Goal: Information Seeking & Learning: Learn about a topic

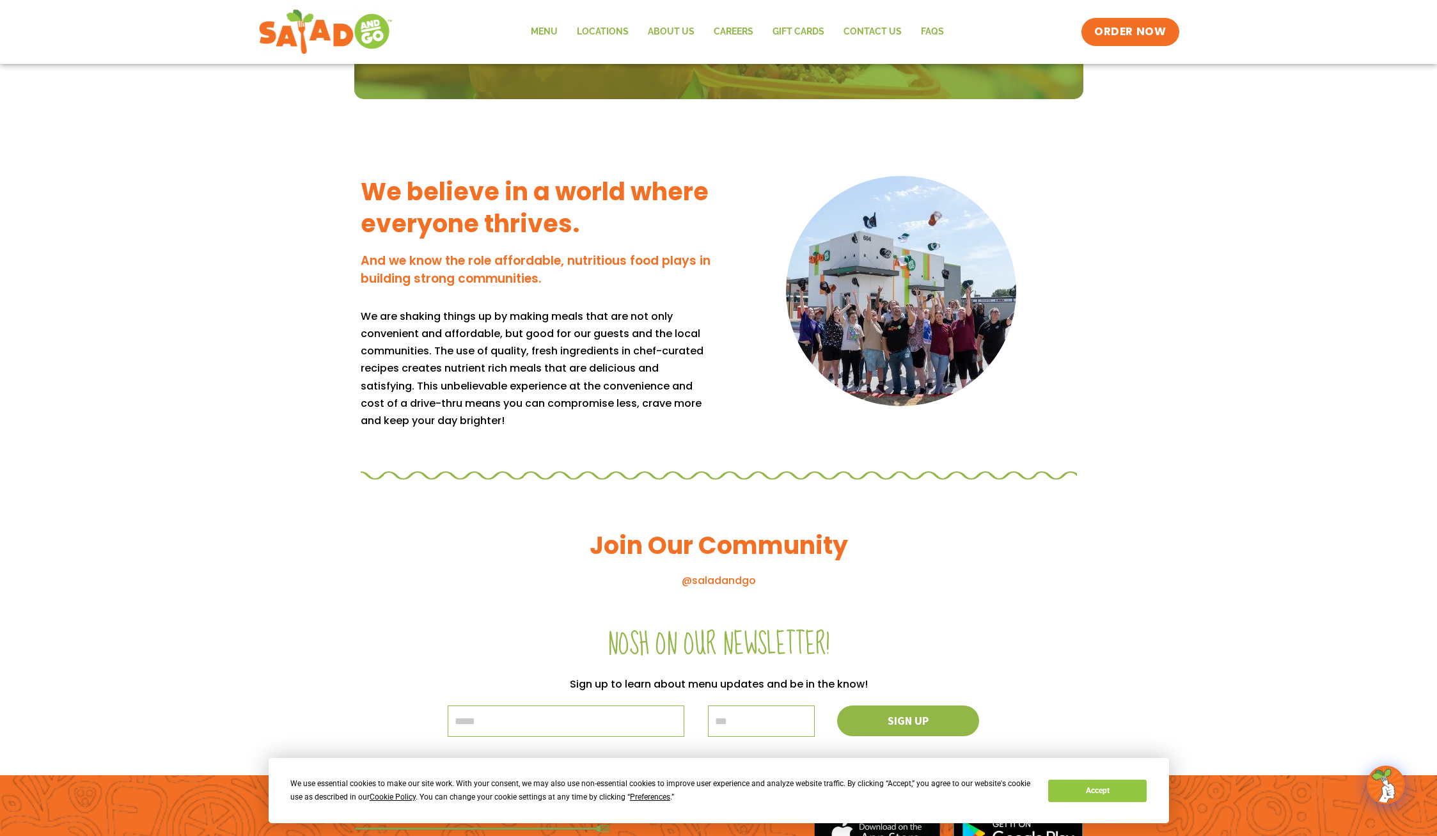
scroll to position [1118, 0]
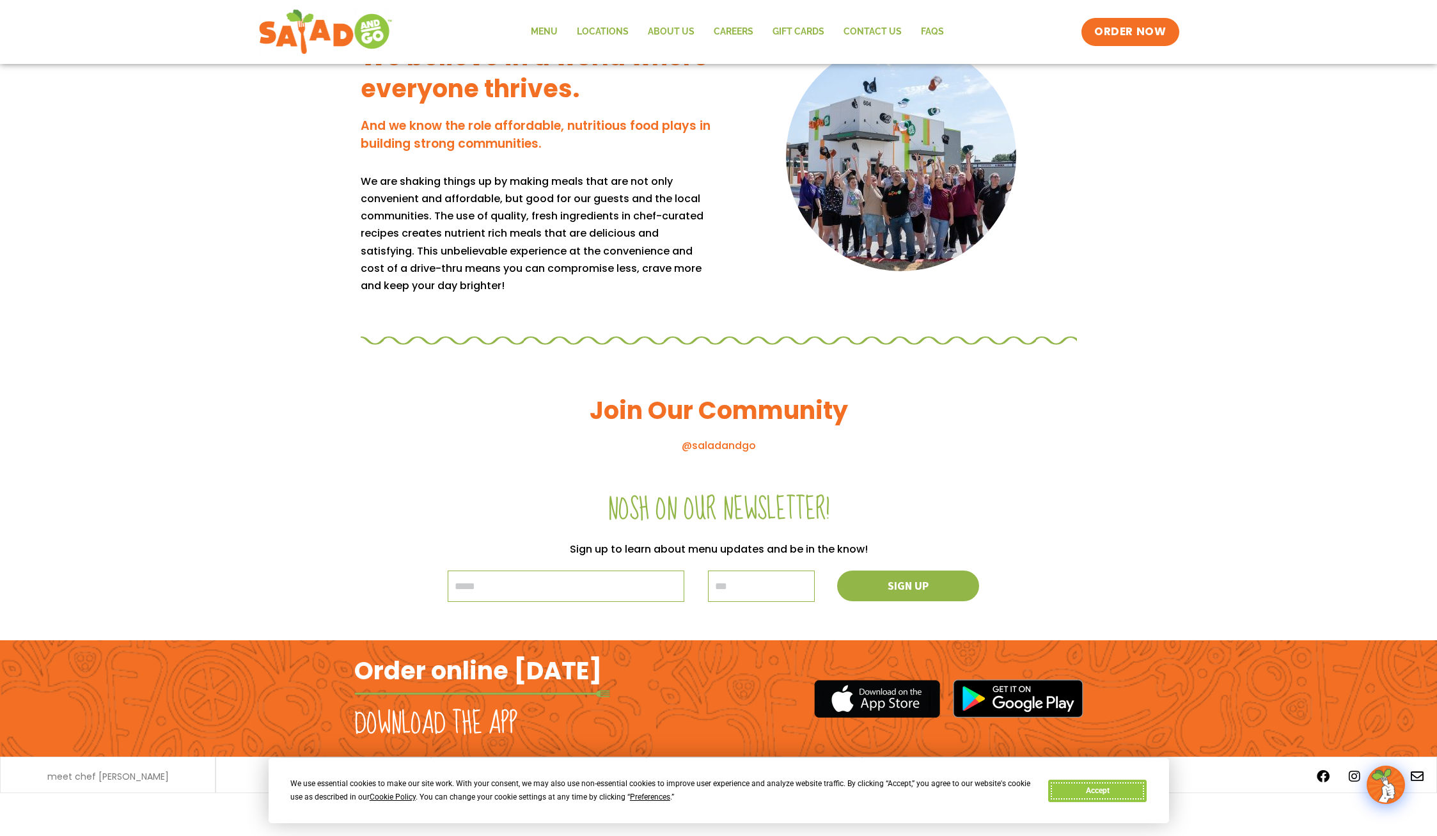
click at [1099, 791] on button "Accept" at bounding box center [1097, 791] width 98 height 22
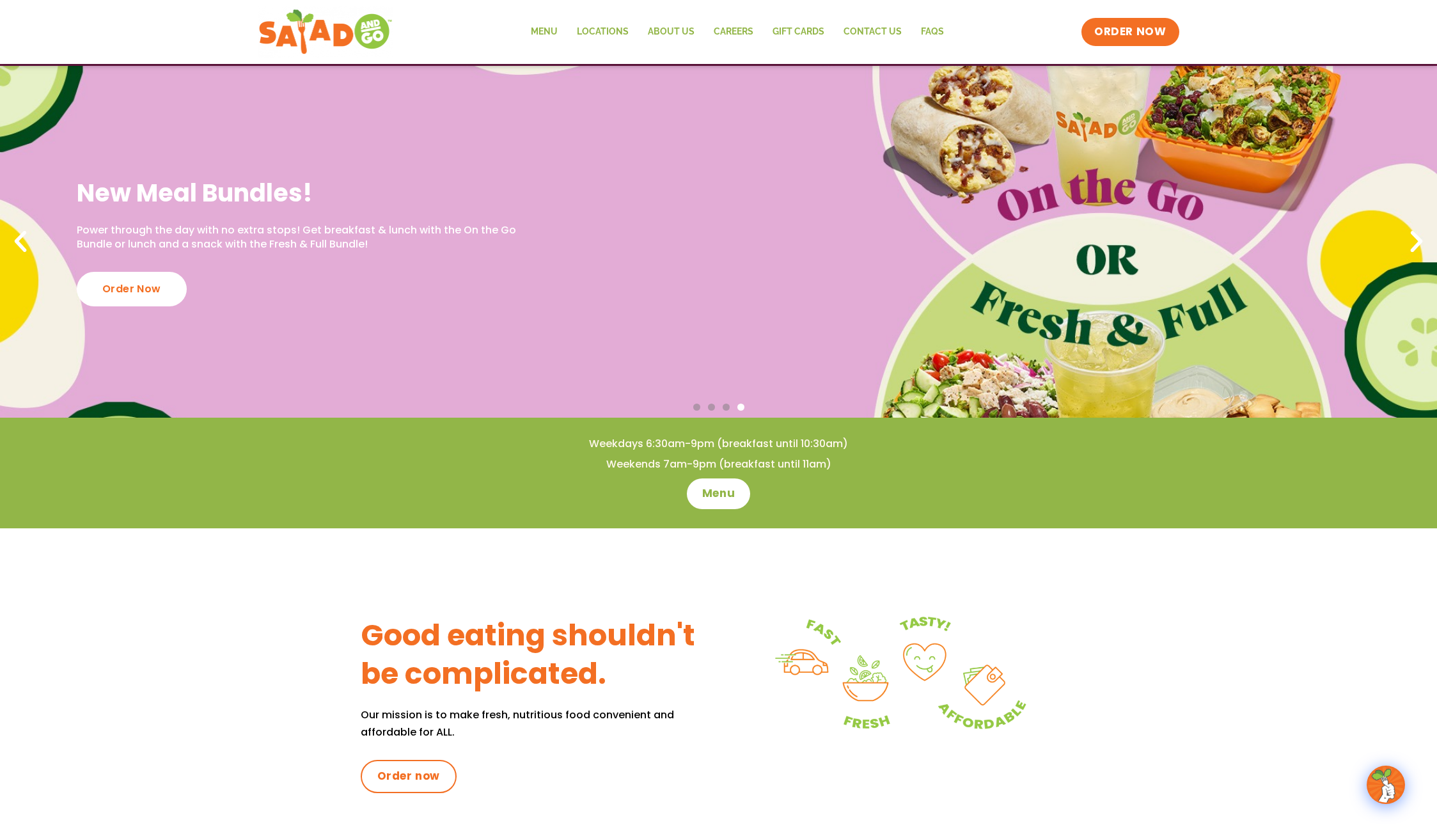
scroll to position [0, 0]
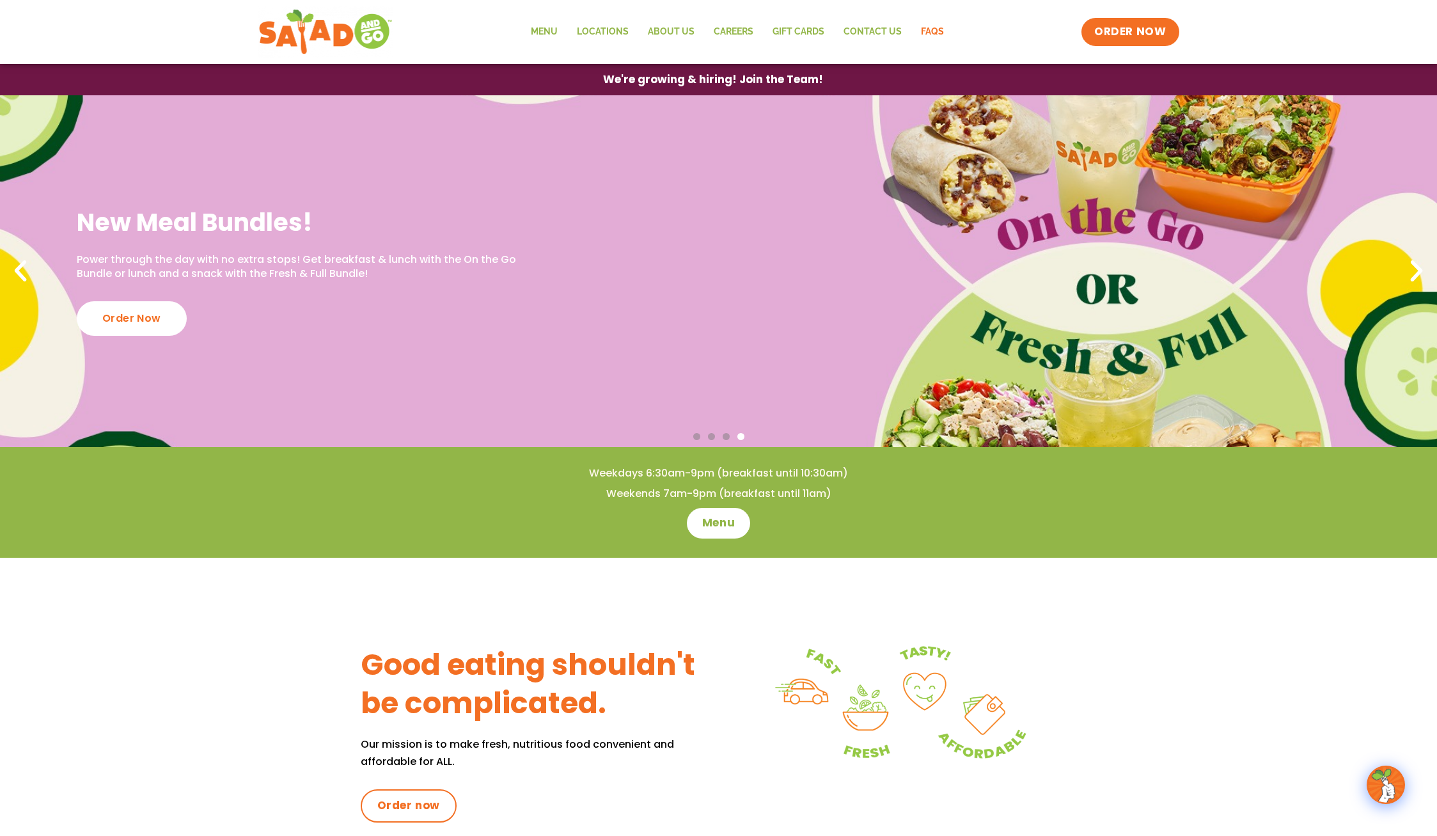
click at [926, 28] on link "FAQs" at bounding box center [932, 31] width 42 height 29
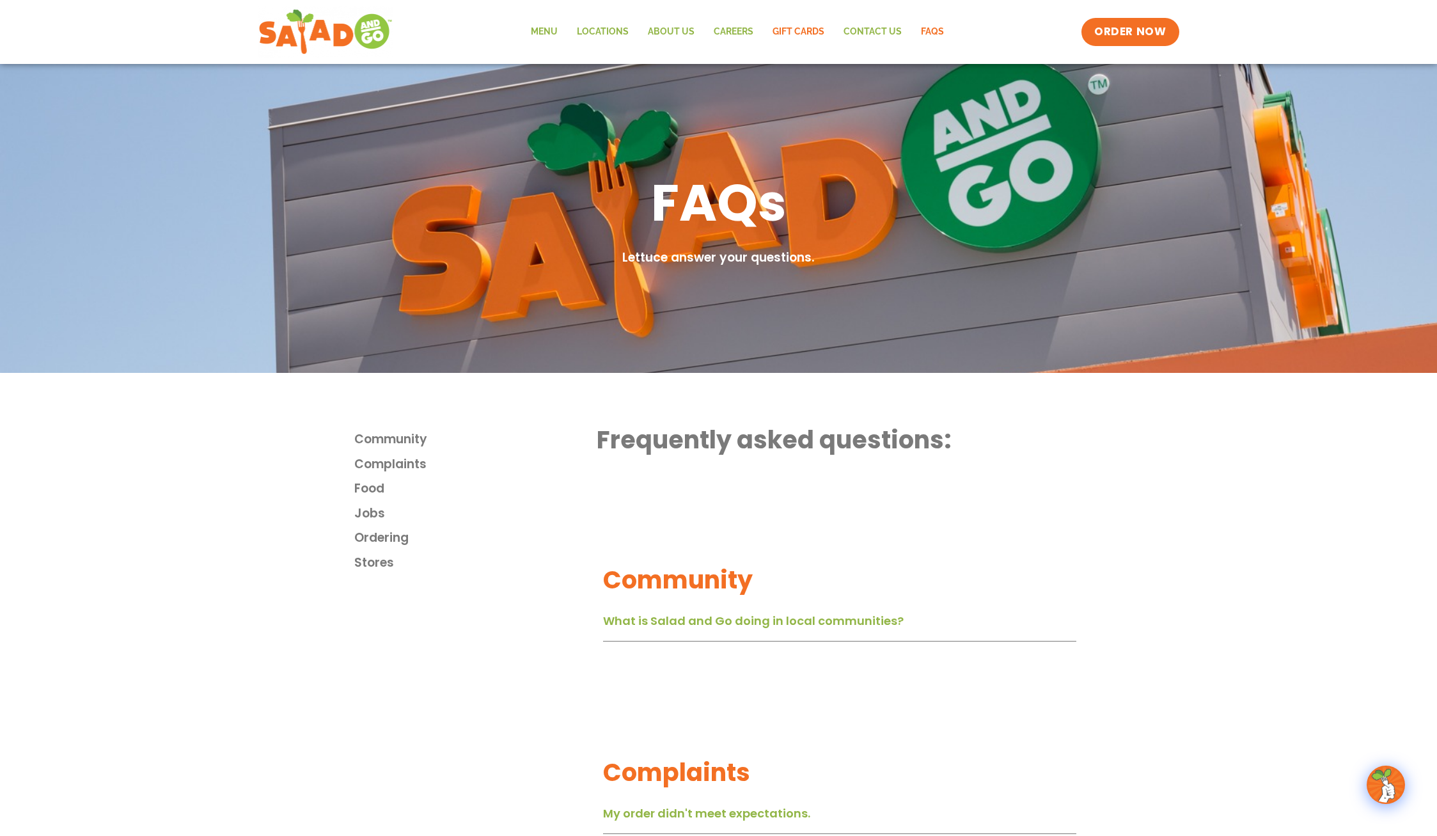
click at [768, 32] on link "GIFT CARDS" at bounding box center [798, 31] width 71 height 29
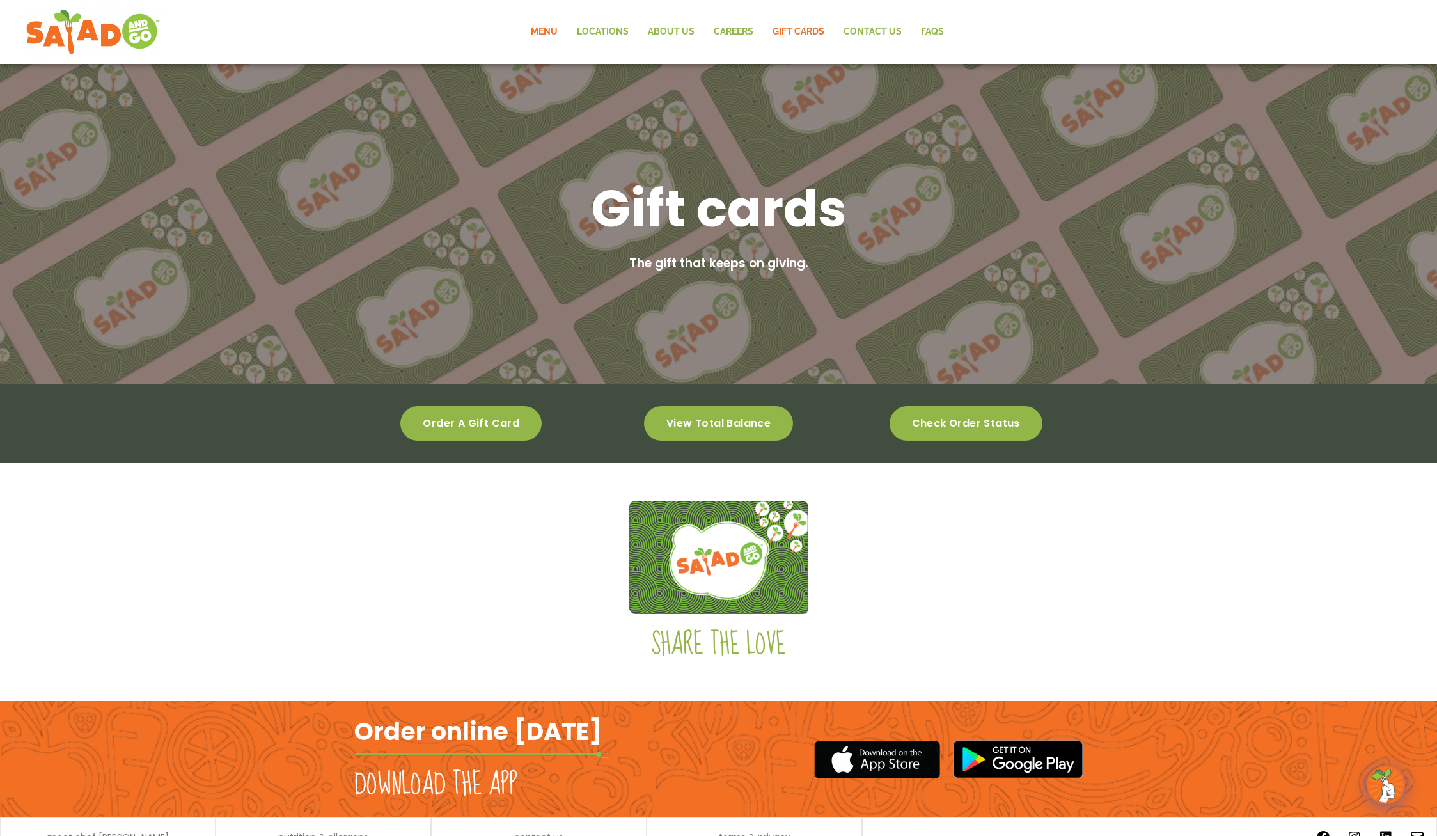
click at [559, 32] on link "Menu" at bounding box center [544, 31] width 46 height 29
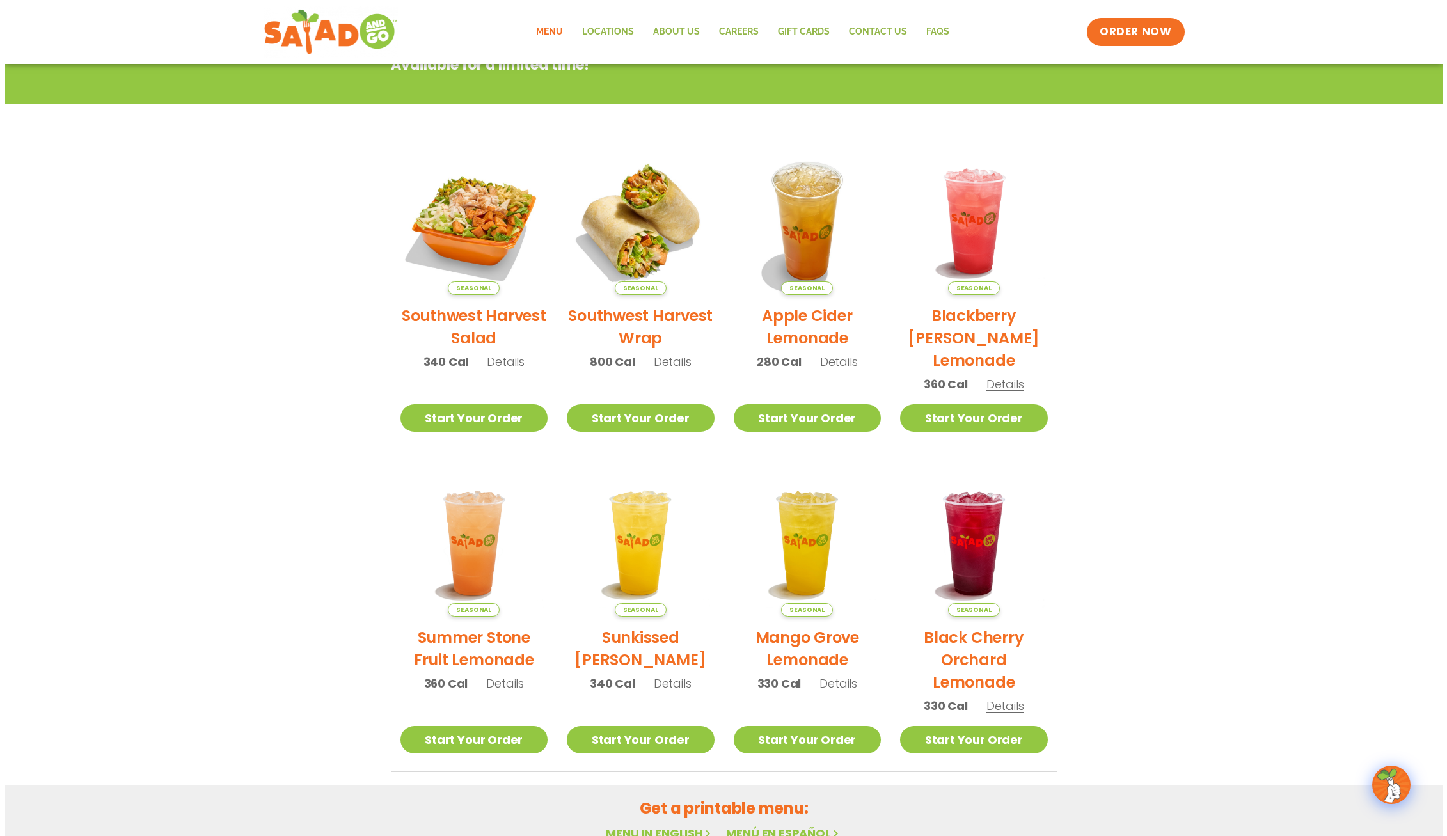
scroll to position [256, 0]
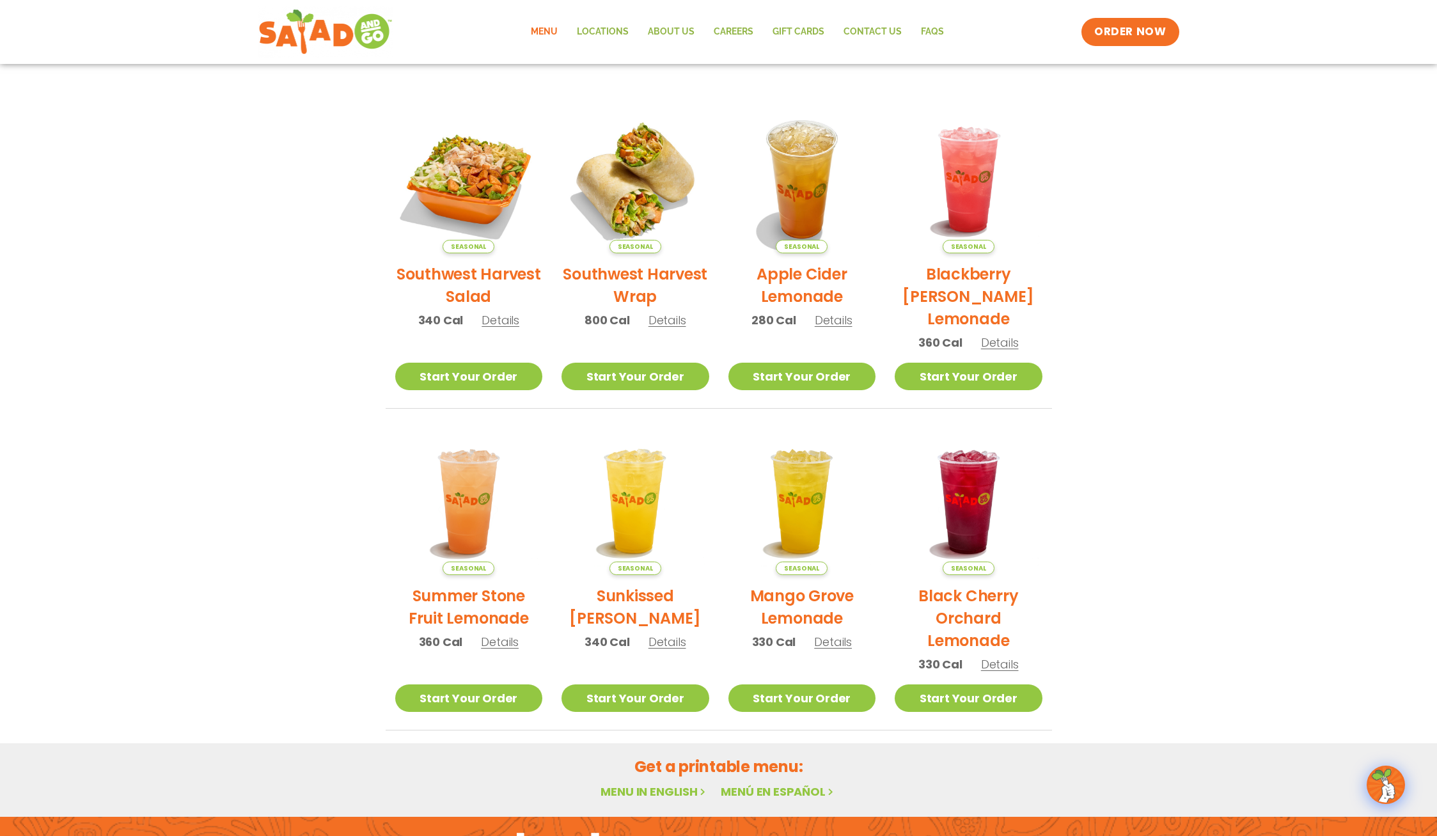
click at [838, 320] on span "Details" at bounding box center [834, 320] width 38 height 16
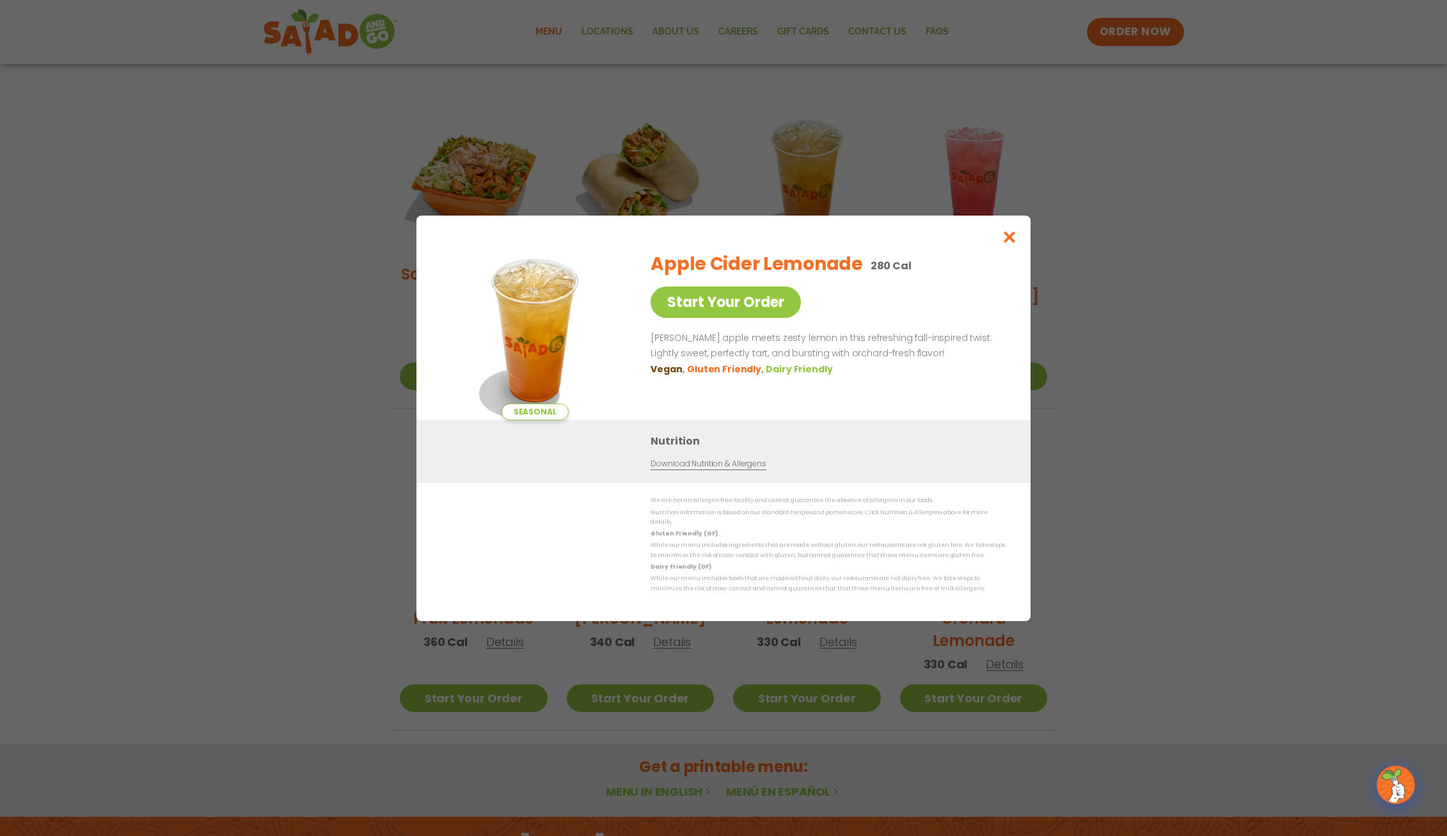
click at [701, 464] on link "Download Nutrition & Allergens" at bounding box center [707, 464] width 115 height 12
click at [1013, 244] on icon "Close modal" at bounding box center [1010, 236] width 16 height 13
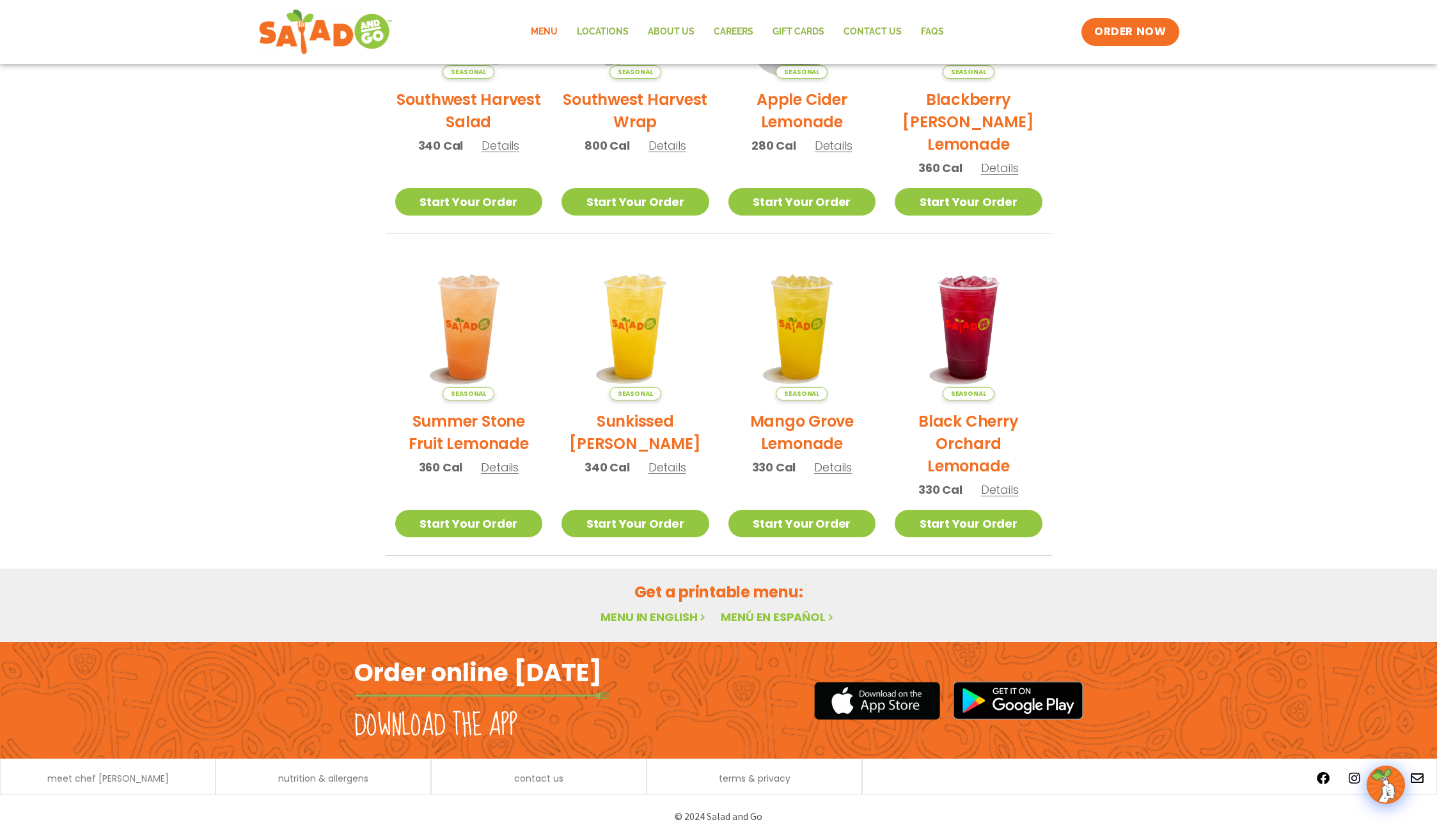
scroll to position [432, 0]
